Goal: Task Accomplishment & Management: Use online tool/utility

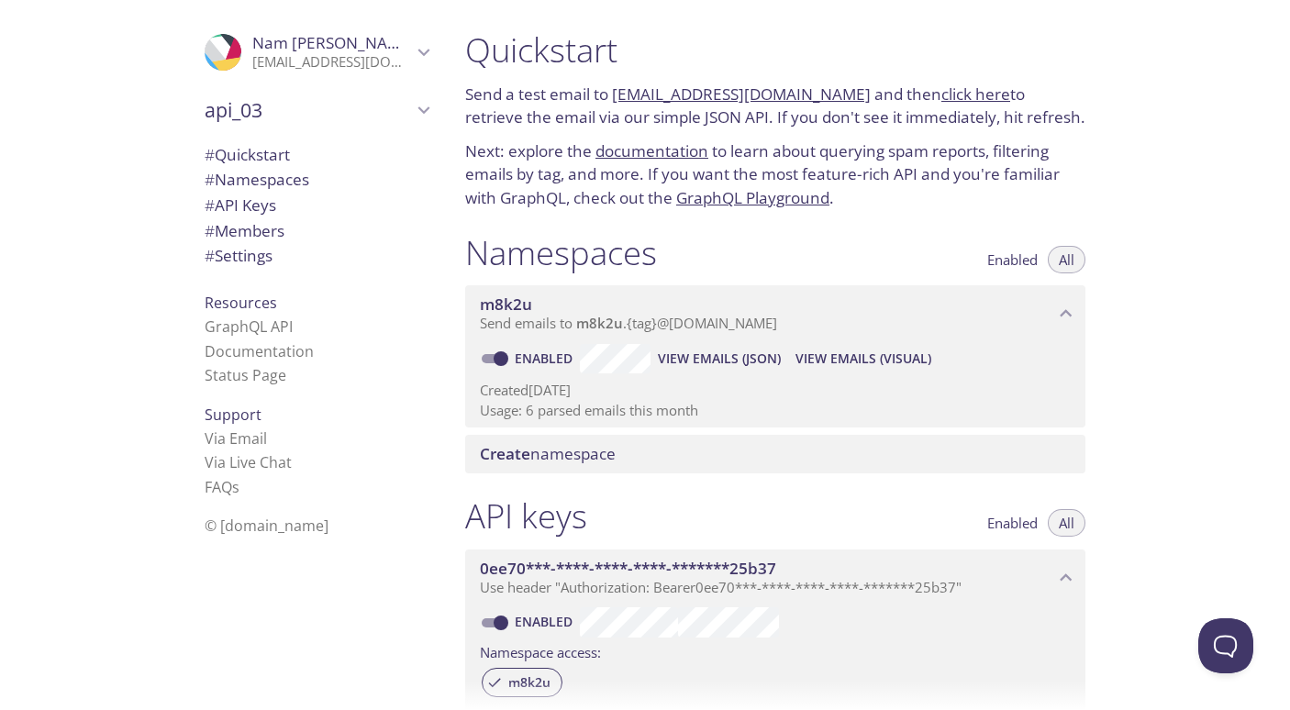
click at [352, 112] on span "api_03" at bounding box center [308, 110] width 207 height 26
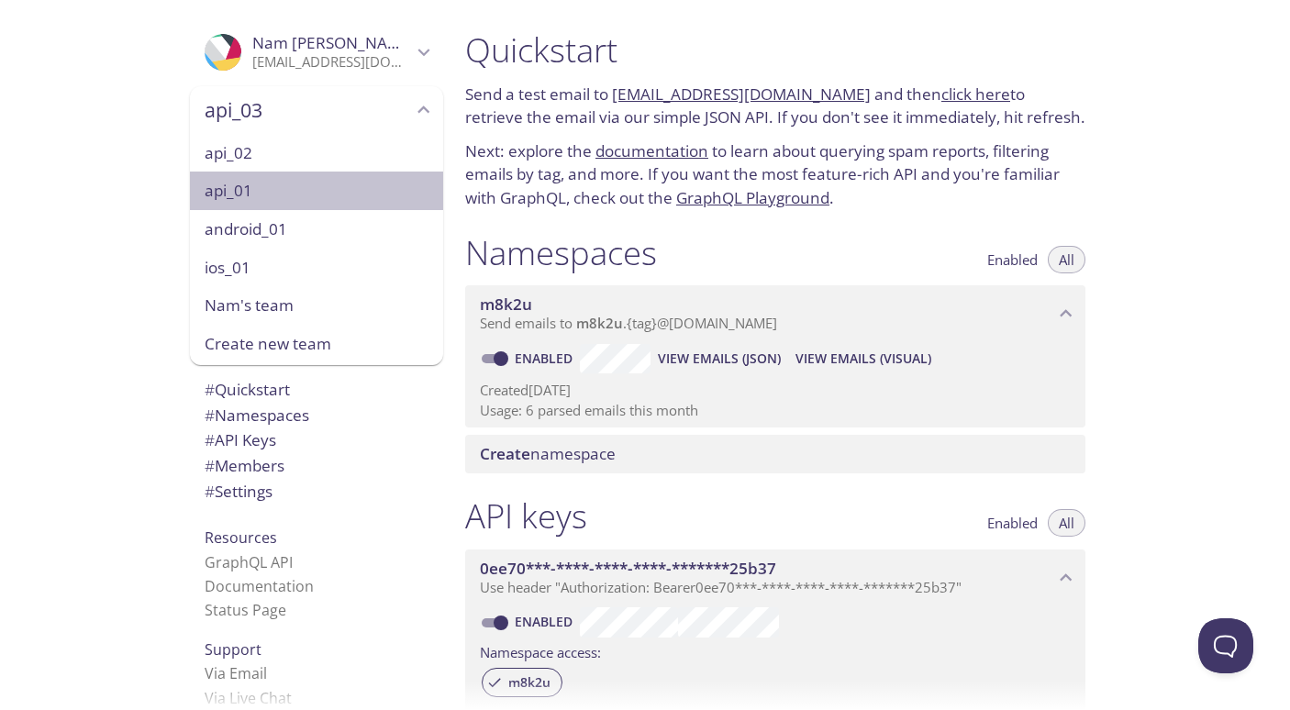
click at [271, 199] on span "api_01" at bounding box center [317, 191] width 224 height 24
type input "api_01"
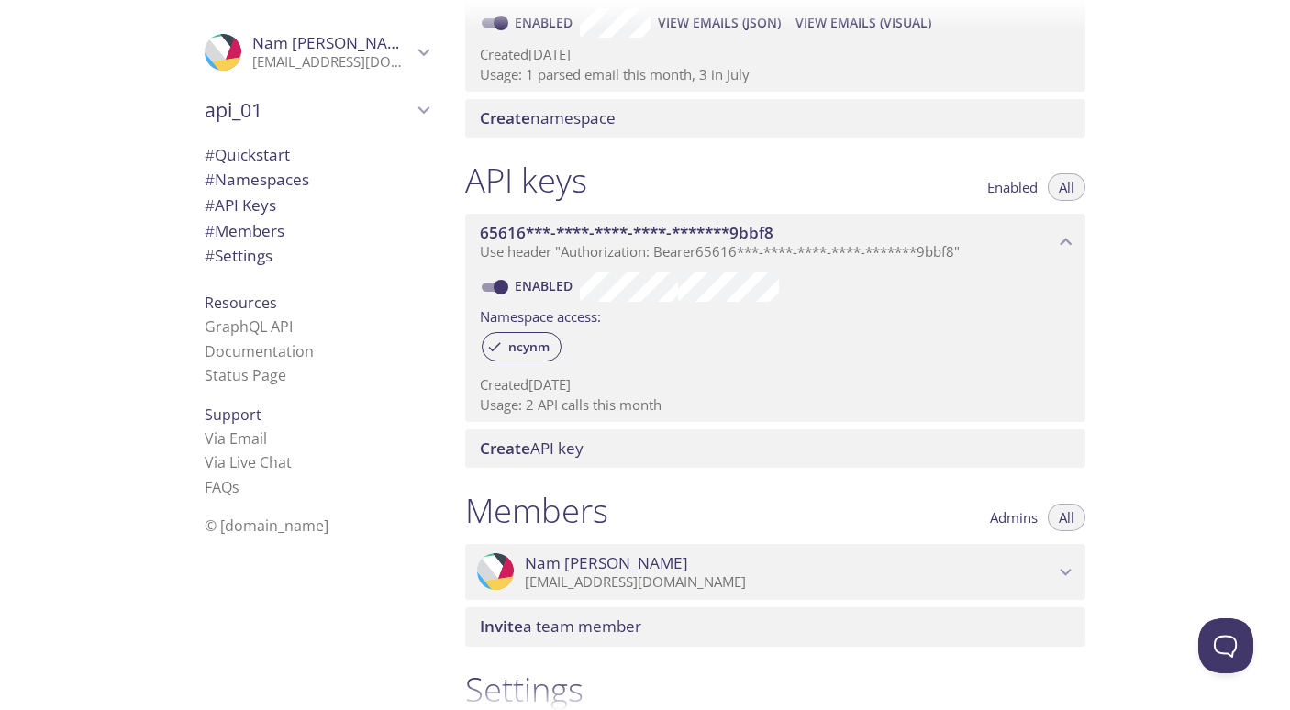
scroll to position [344, 0]
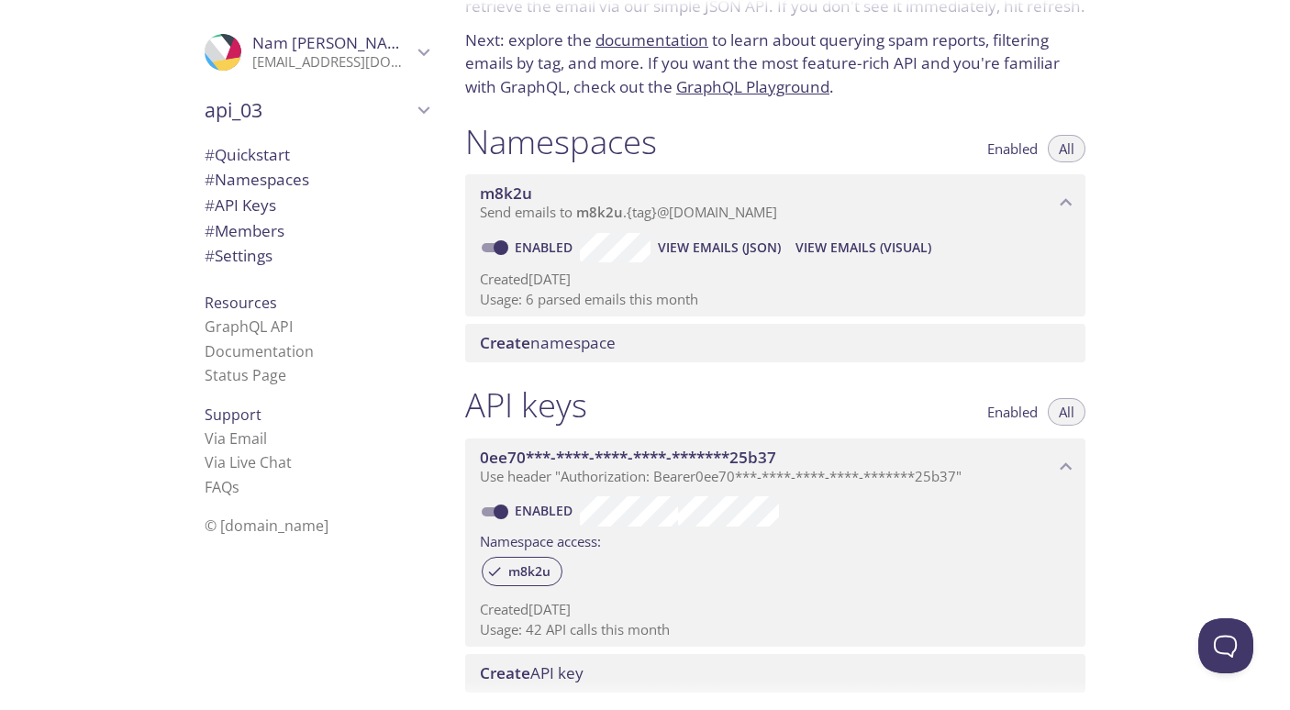
scroll to position [125, 0]
